Goal: Task Accomplishment & Management: Use online tool/utility

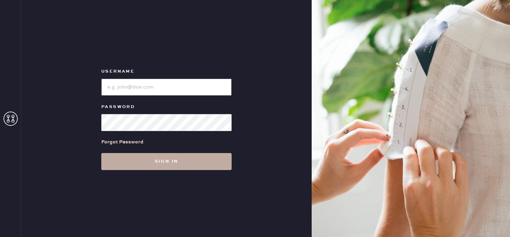
type input "reformationvalencia"
click at [135, 166] on button "Sign in" at bounding box center [166, 161] width 130 height 17
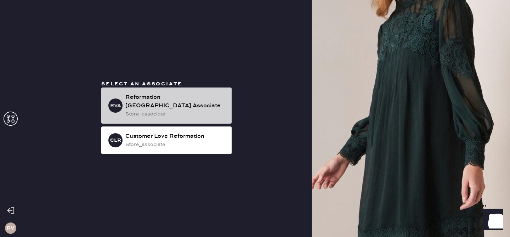
click at [160, 97] on div "Reformation [GEOGRAPHIC_DATA] Associate" at bounding box center [175, 101] width 100 height 17
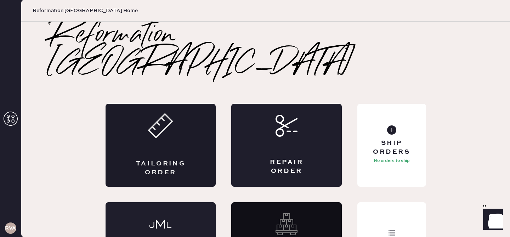
click at [173, 107] on div "Tailoring Order" at bounding box center [160, 145] width 110 height 83
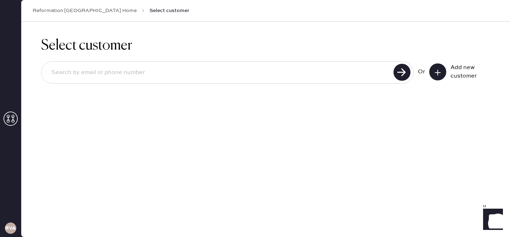
click at [308, 70] on input at bounding box center [218, 72] width 345 height 16
type input "[PERSON_NAME][EMAIL_ADDRESS][PERSON_NAME][DOMAIN_NAME]"
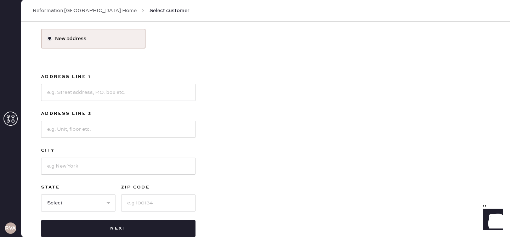
scroll to position [106, 0]
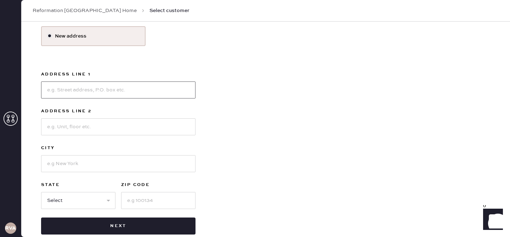
click at [88, 92] on input at bounding box center [118, 89] width 154 height 17
type input "914 [GEOGRAPHIC_DATA]"
type input "[GEOGRAPHIC_DATA]"
select select "CA"
type input "94110"
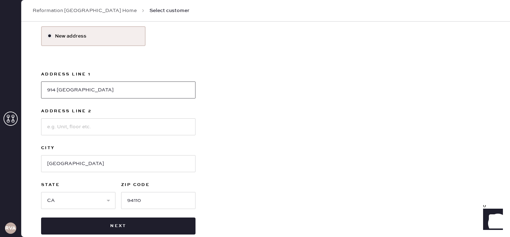
scroll to position [119, 0]
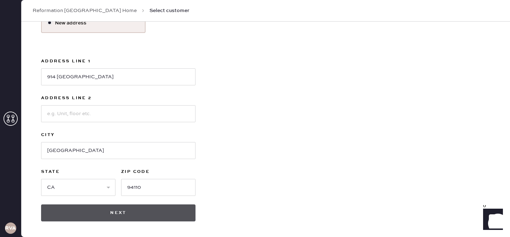
click at [88, 212] on button "Next" at bounding box center [118, 212] width 154 height 17
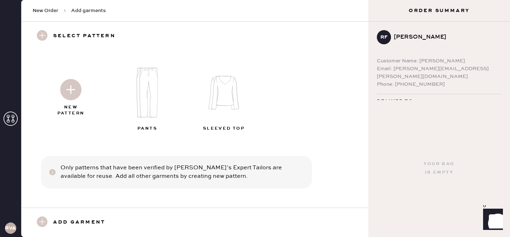
click at [140, 81] on img at bounding box center [148, 92] width 76 height 61
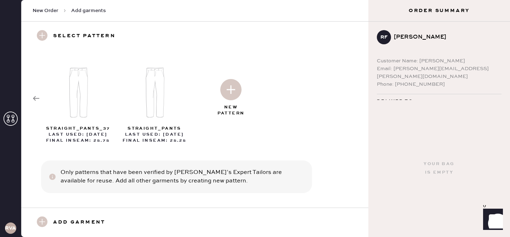
scroll to position [2, 0]
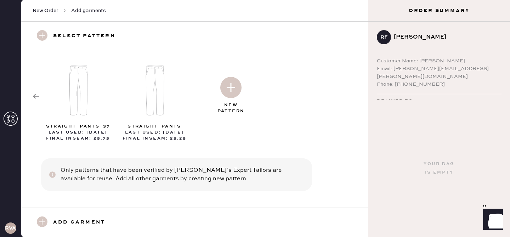
click at [41, 219] on use at bounding box center [42, 221] width 11 height 11
click at [233, 99] on div at bounding box center [231, 85] width 76 height 35
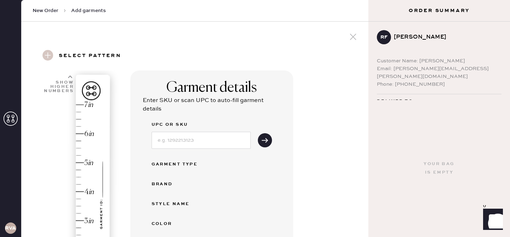
select select "4"
click at [169, 146] on input at bounding box center [200, 140] width 99 height 17
click at [265, 138] on icon "submit" at bounding box center [264, 140] width 7 height 7
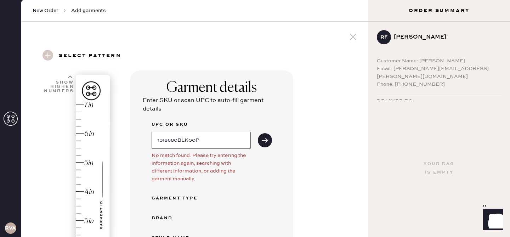
click at [196, 140] on input "1318680BLK00P" at bounding box center [200, 140] width 99 height 17
click at [258, 133] on button "submit" at bounding box center [265, 140] width 14 height 14
click at [179, 140] on input "1318680BLK00P" at bounding box center [200, 140] width 99 height 17
type input "1318680BLK00P"
click at [258, 133] on button "submit" at bounding box center [265, 140] width 14 height 14
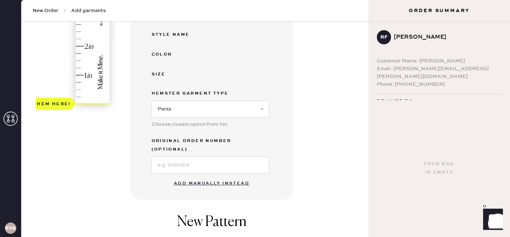
scroll to position [204, 0]
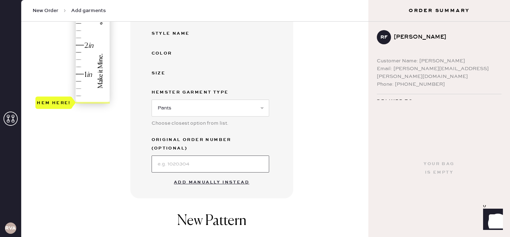
click at [179, 155] on input at bounding box center [209, 163] width 117 height 17
type input "S30336507"
click at [183, 136] on label "Original Order Number (Optional)" at bounding box center [209, 144] width 117 height 17
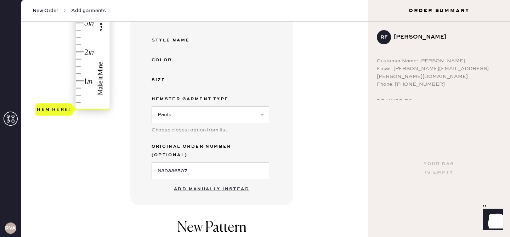
scroll to position [158, 0]
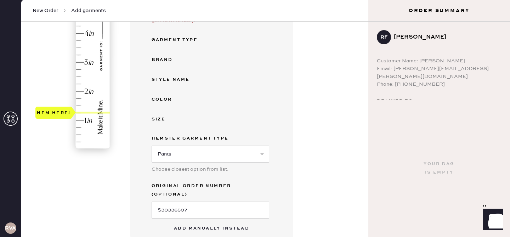
type input "1.75"
drag, startPoint x: 52, startPoint y: 148, endPoint x: 57, endPoint y: 100, distance: 48.7
click at [57, 100] on div "Hem here!" at bounding box center [54, 98] width 34 height 8
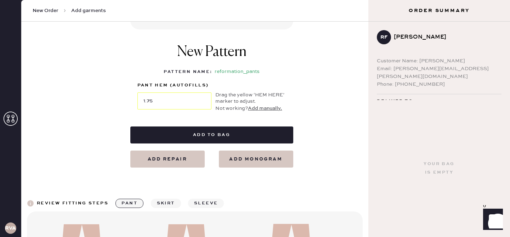
scroll to position [378, 0]
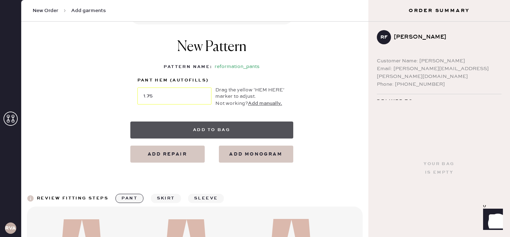
click at [203, 121] on button "Add to bag" at bounding box center [211, 129] width 163 height 17
click at [212, 121] on button "Add to bag" at bounding box center [211, 129] width 163 height 17
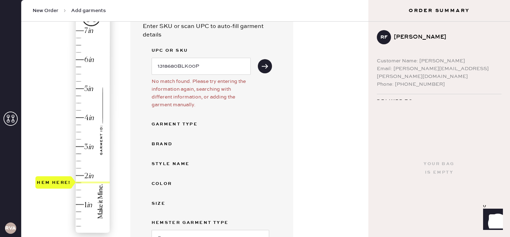
scroll to position [26, 0]
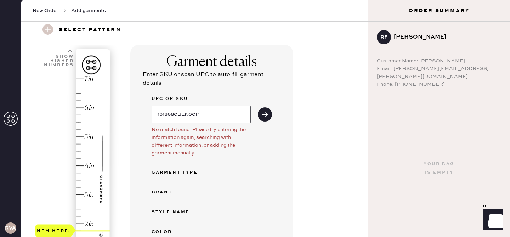
drag, startPoint x: 208, startPoint y: 110, endPoint x: 139, endPoint y: 116, distance: 69.6
click at [139, 116] on div "Garment details Enter SKU or scan UPC to auto-fill garment details UPC or SKU 1…" at bounding box center [211, 211] width 163 height 332
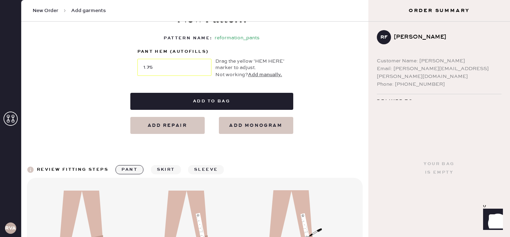
scroll to position [407, 0]
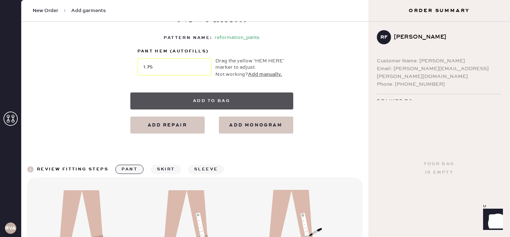
type input "High Rise Vida Pant"
click at [176, 92] on button "Add to bag" at bounding box center [211, 100] width 163 height 17
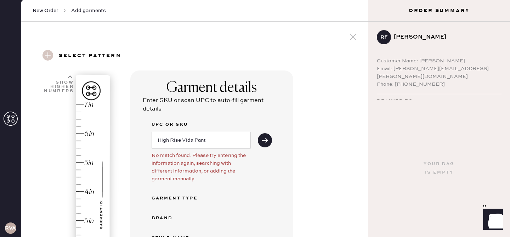
scroll to position [0, 0]
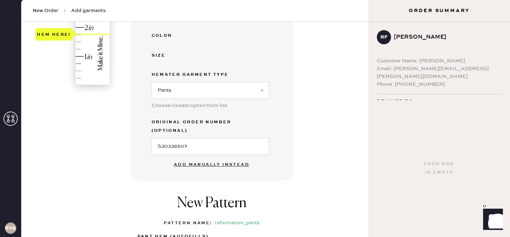
scroll to position [221, 0]
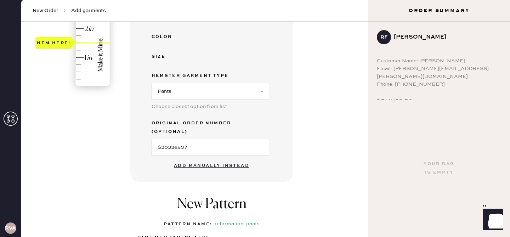
drag, startPoint x: 62, startPoint y: 35, endPoint x: 59, endPoint y: 57, distance: 21.8
click at [59, 47] on div "Hem here!" at bounding box center [54, 43] width 34 height 8
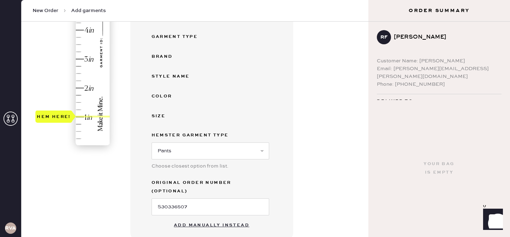
scroll to position [162, 0]
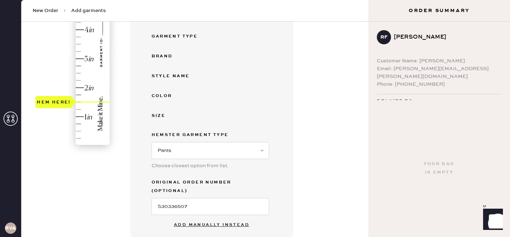
type input "1.75"
drag, startPoint x: 63, startPoint y: 119, endPoint x: 66, endPoint y: 99, distance: 19.6
click at [66, 99] on div "Hem here!" at bounding box center [53, 94] width 37 height 12
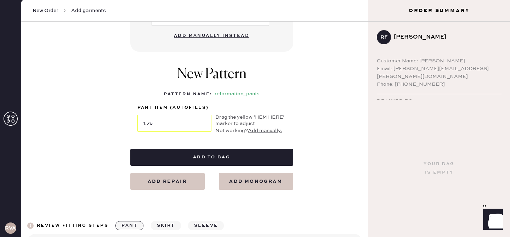
scroll to position [360, 0]
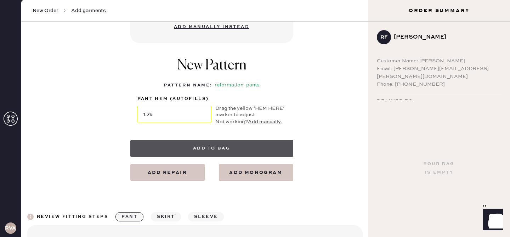
click at [219, 142] on button "Add to bag" at bounding box center [211, 148] width 163 height 17
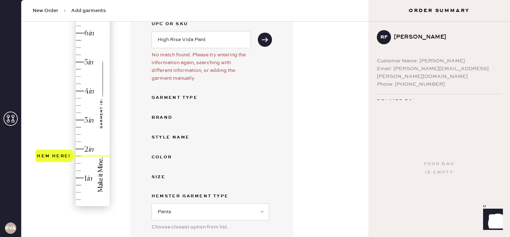
scroll to position [100, 0]
click at [264, 40] on use "submit" at bounding box center [265, 40] width 6 height 5
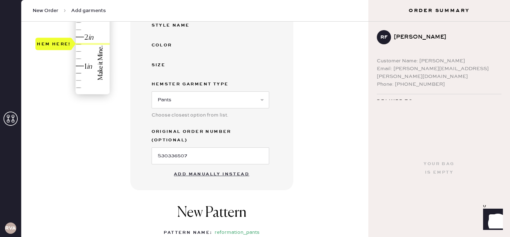
scroll to position [220, 0]
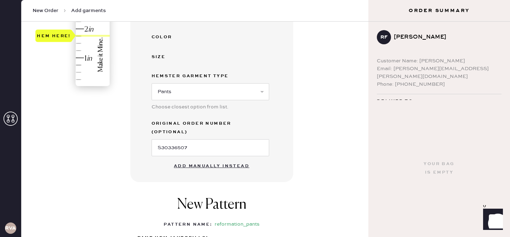
click at [197, 159] on button "Add manually instead" at bounding box center [211, 166] width 84 height 14
select select "4"
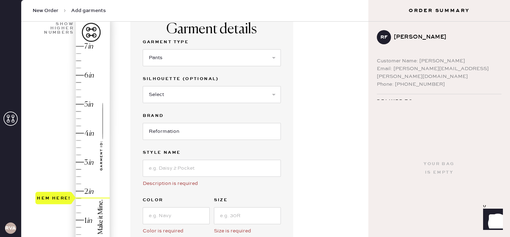
scroll to position [59, 0]
click at [173, 164] on input at bounding box center [212, 167] width 138 height 17
type input "V"
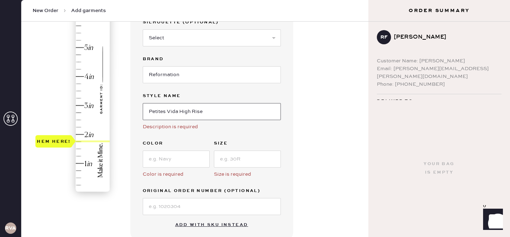
scroll to position [125, 0]
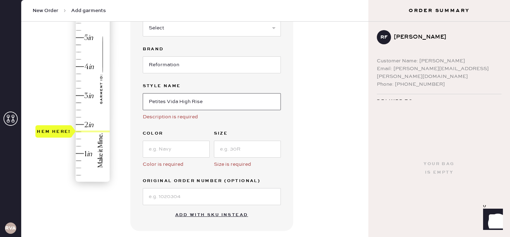
type input "Petites Vida High Rise"
click at [155, 154] on input at bounding box center [176, 148] width 67 height 17
type input "Black"
click at [225, 150] on input at bounding box center [247, 148] width 67 height 17
type input "0P"
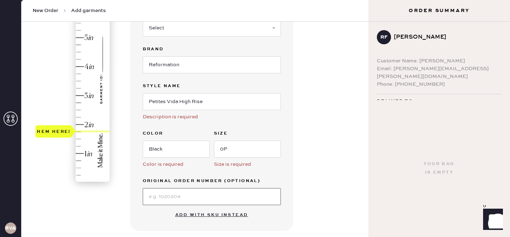
click at [181, 194] on input at bounding box center [212, 196] width 138 height 17
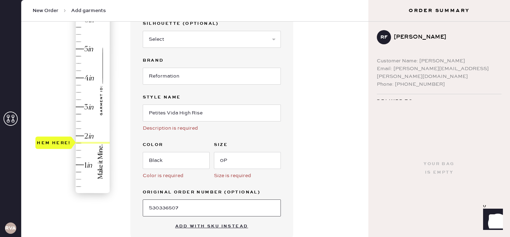
scroll to position [114, 0]
type input "S30336507"
click at [58, 144] on div "Hem here!" at bounding box center [54, 142] width 34 height 8
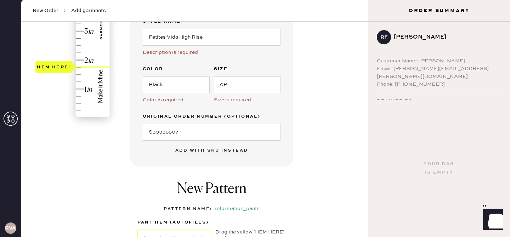
scroll to position [183, 0]
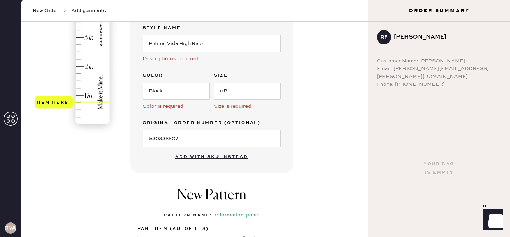
drag, startPoint x: 66, startPoint y: 78, endPoint x: 63, endPoint y: 107, distance: 29.2
click at [63, 107] on div "Hem here!" at bounding box center [53, 102] width 37 height 12
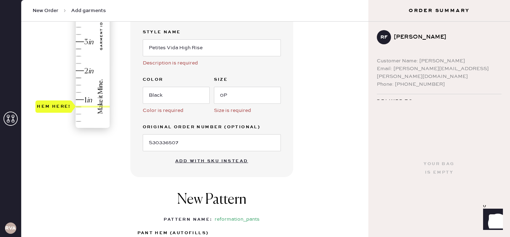
scroll to position [179, 0]
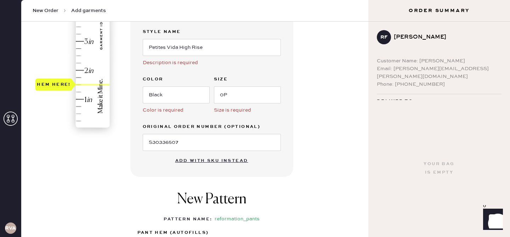
type input "1.75"
drag, startPoint x: 63, startPoint y: 107, endPoint x: 67, endPoint y: 81, distance: 26.1
click at [67, 81] on div "Hem here!" at bounding box center [53, 77] width 37 height 12
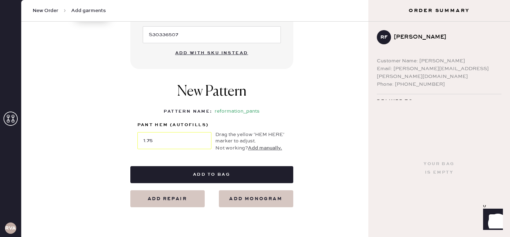
scroll to position [288, 0]
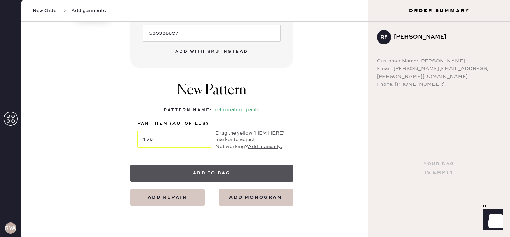
click at [198, 172] on button "Add to bag" at bounding box center [211, 173] width 163 height 17
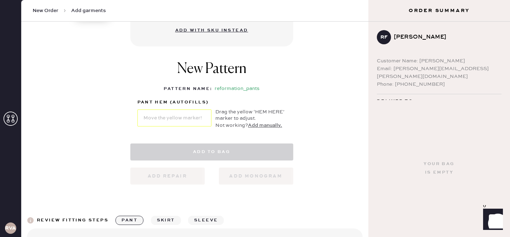
select select "4"
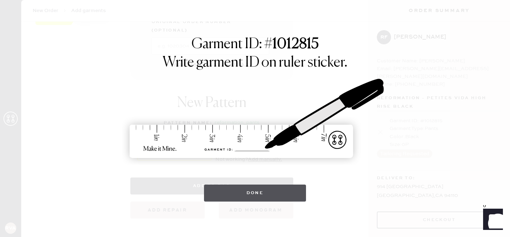
click at [232, 195] on button "Done" at bounding box center [255, 192] width 102 height 17
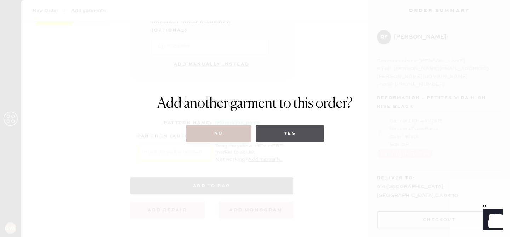
click at [264, 132] on button "Yes" at bounding box center [289, 133] width 68 height 17
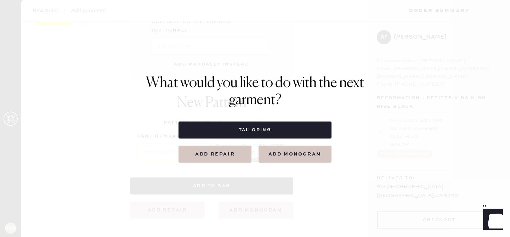
click at [264, 131] on button "Tailoring" at bounding box center [254, 129] width 153 height 17
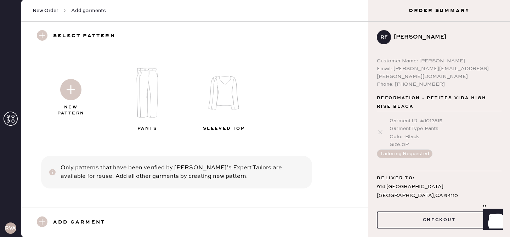
scroll to position [0, 0]
click at [71, 85] on img at bounding box center [70, 89] width 21 height 21
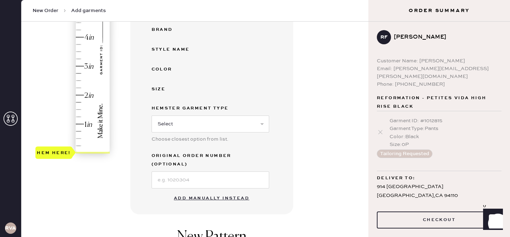
scroll to position [155, 0]
click at [193, 191] on button "Add manually instead" at bounding box center [211, 197] width 84 height 14
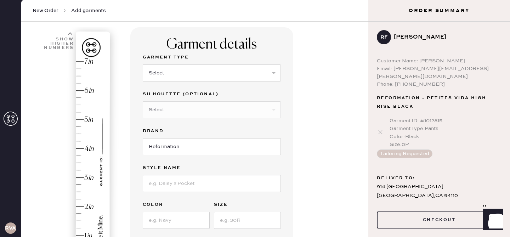
scroll to position [44, 0]
click at [173, 67] on select "Select Basic Skirt Jeans Leggings Pants Shorts Basic Sleeved Dress Basic Sleeve…" at bounding box center [212, 72] width 138 height 17
select select "15"
click at [143, 64] on select "Select Basic Skirt Jeans Leggings Pants Shorts Basic Sleeved Dress Basic Sleeve…" at bounding box center [212, 72] width 138 height 17
click at [174, 100] on div "Select Crop top Full Length Other" at bounding box center [212, 108] width 138 height 18
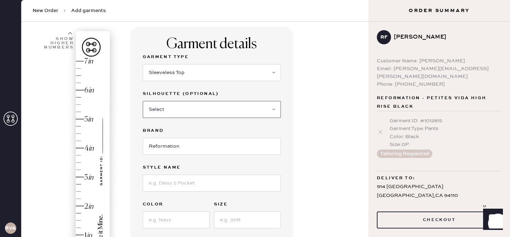
click at [172, 108] on select "Select Crop top Full Length Other" at bounding box center [212, 109] width 138 height 17
click at [143, 101] on select "Select Crop top Full Length Other" at bounding box center [212, 109] width 138 height 17
click at [170, 111] on select "Select Crop top Full Length Other" at bounding box center [212, 109] width 138 height 17
select select "69"
click at [143, 101] on select "Select Crop top Full Length Other" at bounding box center [212, 109] width 138 height 17
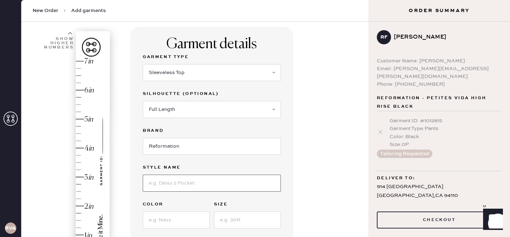
click at [163, 184] on input at bounding box center [212, 182] width 138 height 17
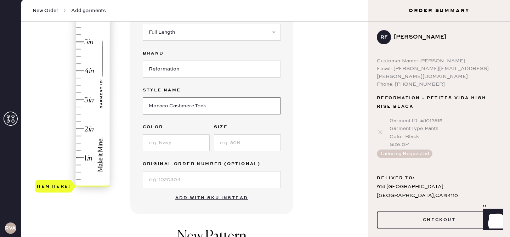
scroll to position [121, 0]
type input "Monaco Cashmere Tank"
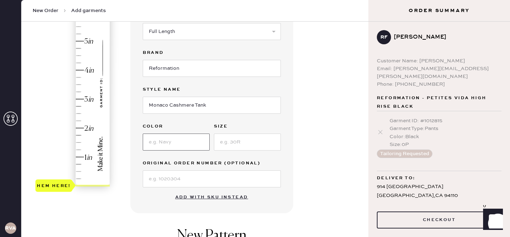
click at [174, 144] on input at bounding box center [176, 141] width 67 height 17
type input "Charcoal"
click at [243, 145] on input at bounding box center [247, 141] width 67 height 17
type input "XS"
click at [180, 172] on input at bounding box center [212, 178] width 138 height 17
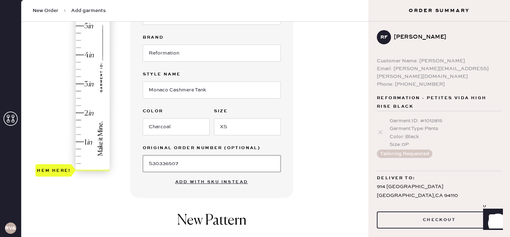
scroll to position [127, 0]
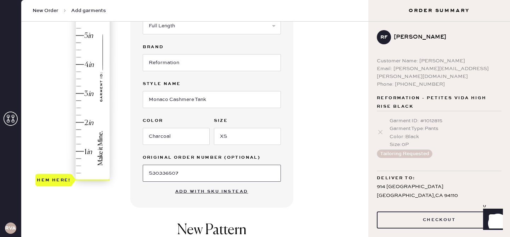
type input "S30336507"
type input "1"
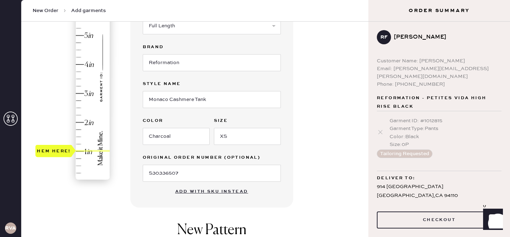
drag, startPoint x: 51, startPoint y: 179, endPoint x: 59, endPoint y: 151, distance: 29.0
click at [59, 150] on div "Hem here!" at bounding box center [54, 150] width 34 height 8
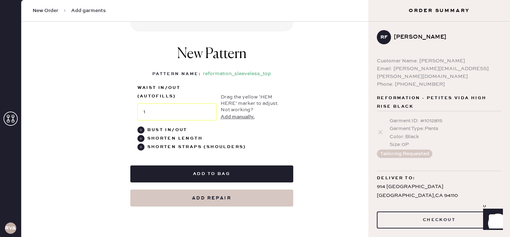
scroll to position [304, 0]
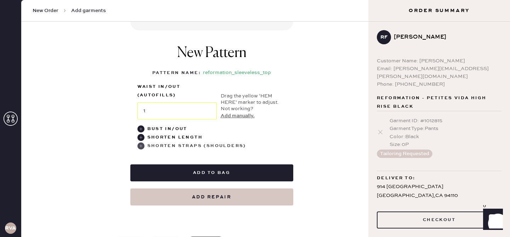
click at [171, 145] on div "Shorten Straps (Shoulders)" at bounding box center [196, 146] width 99 height 8
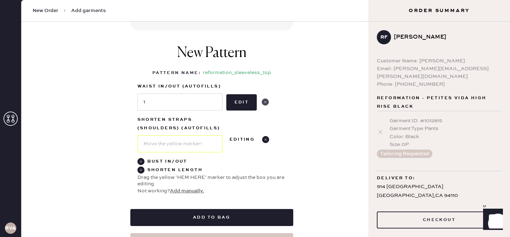
click at [266, 101] on use at bounding box center [265, 101] width 7 height 7
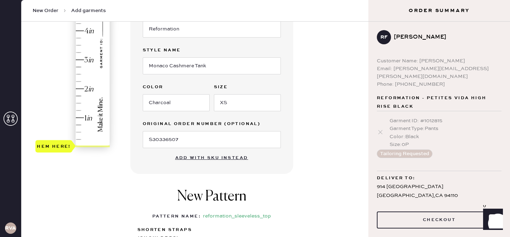
scroll to position [160, 0]
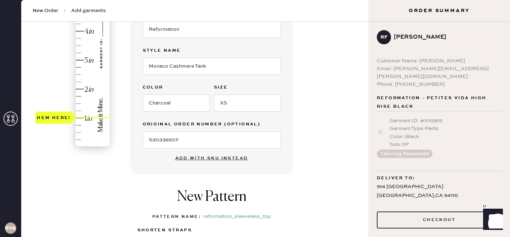
type input "1"
drag, startPoint x: 58, startPoint y: 146, endPoint x: 58, endPoint y: 115, distance: 31.5
click at [58, 115] on div "Hem here!" at bounding box center [54, 117] width 34 height 8
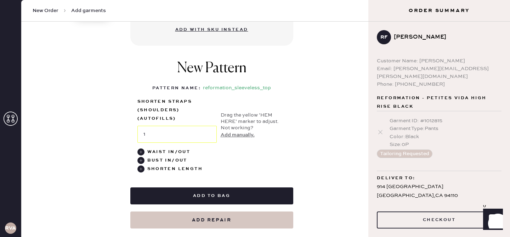
scroll to position [290, 0]
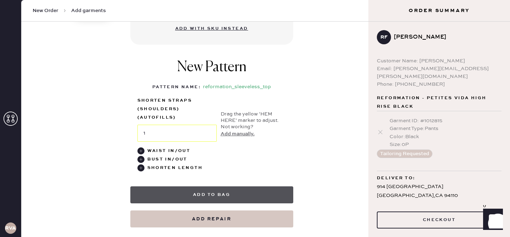
click at [198, 195] on button "Add to bag" at bounding box center [211, 194] width 163 height 17
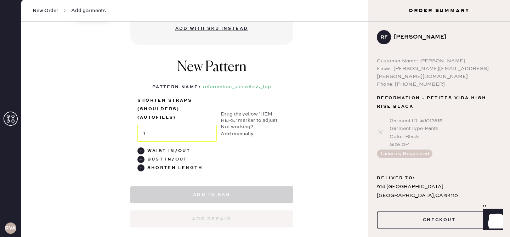
select select "15"
